Goal: Task Accomplishment & Management: Use online tool/utility

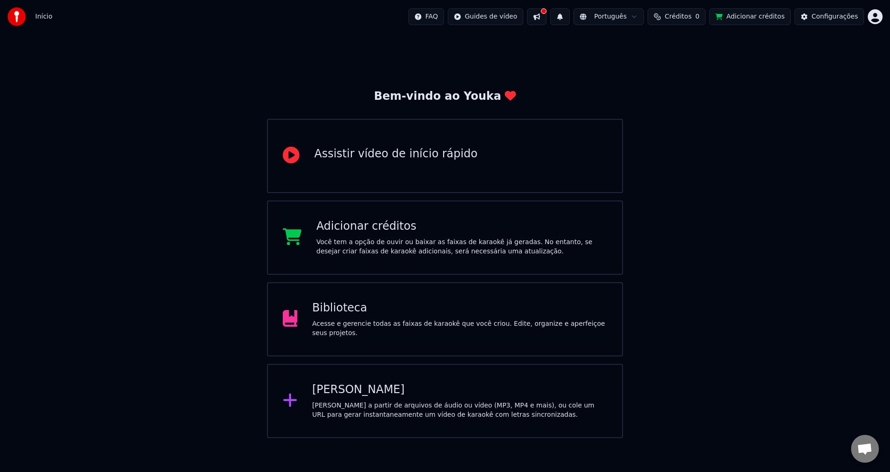
click at [755, 13] on button "Adicionar créditos" at bounding box center [751, 16] width 82 height 17
click at [820, 15] on div "Configurações" at bounding box center [835, 16] width 46 height 9
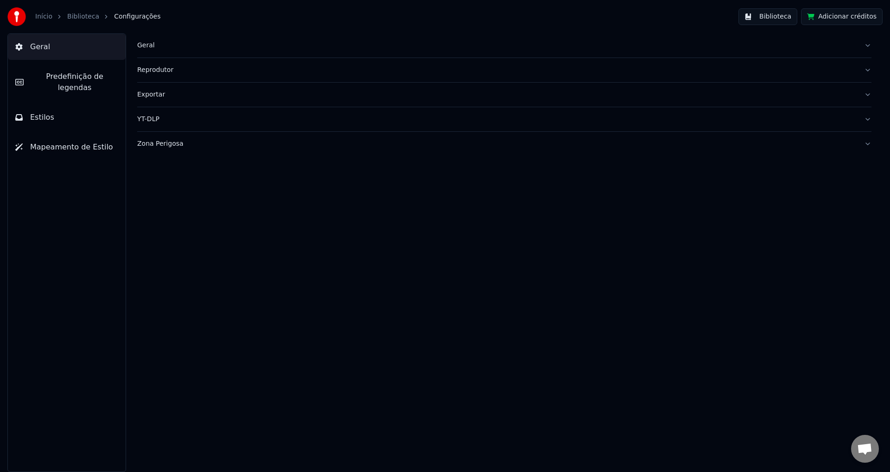
click at [76, 13] on link "Biblioteca" at bounding box center [83, 16] width 32 height 9
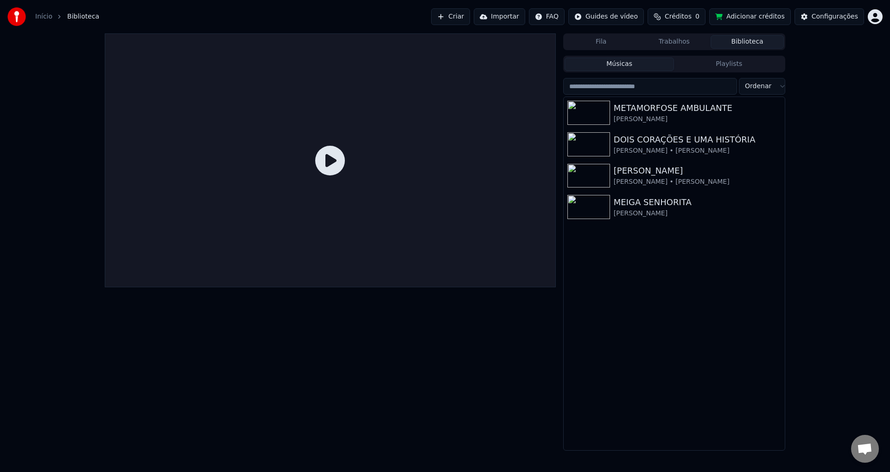
click at [878, 20] on html "Início Biblioteca Criar Importar FAQ Guides de vídeo Créditos 0 Adicionar crédi…" at bounding box center [445, 236] width 890 height 472
click at [845, 156] on html "Início Biblioteca Criar Importar FAQ Guides de vídeo Créditos 0 Adicionar crédi…" at bounding box center [445, 236] width 890 height 472
click at [468, 17] on button "Criar" at bounding box center [450, 16] width 39 height 17
